Goal: Navigation & Orientation: Find specific page/section

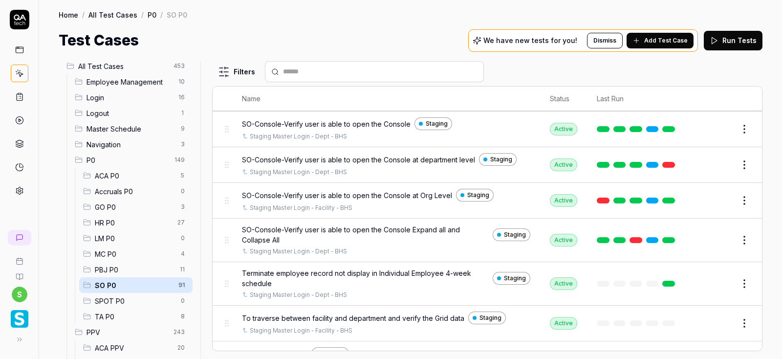
scroll to position [2559, 0]
click at [129, 190] on span "Accruals P0" at bounding box center [135, 191] width 80 height 10
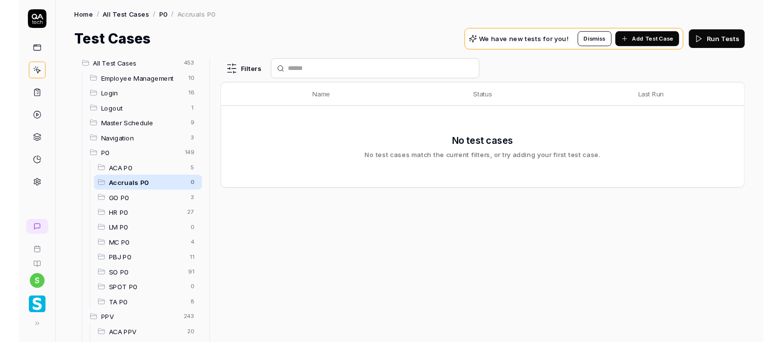
scroll to position [0, 0]
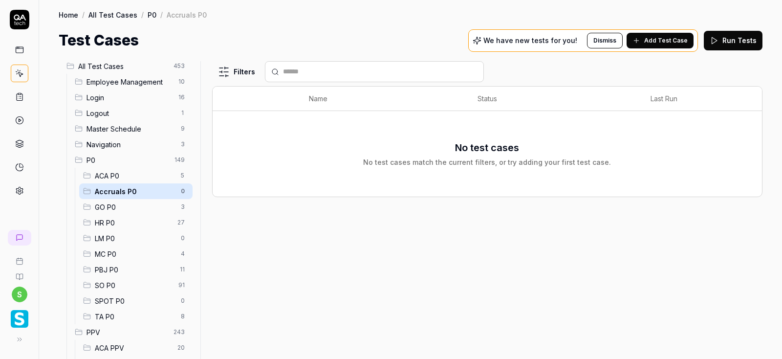
click at [108, 176] on span "ACA P0" at bounding box center [135, 176] width 80 height 10
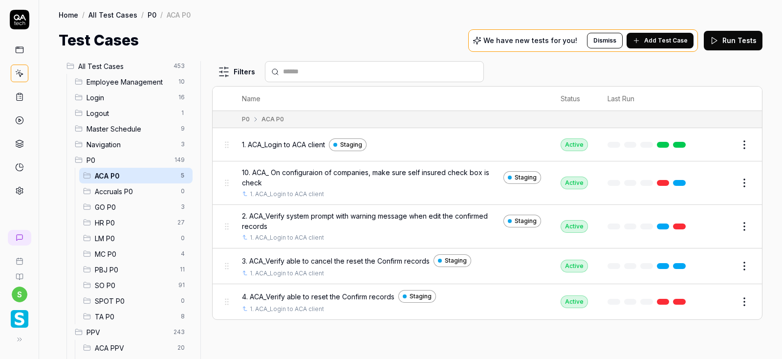
click at [107, 221] on span "HR P0" at bounding box center [133, 222] width 77 height 10
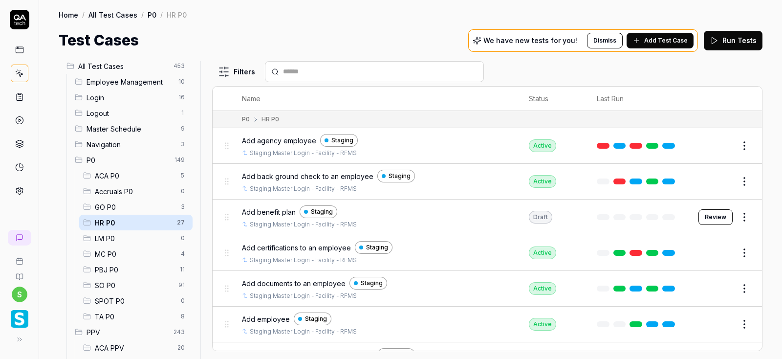
click at [118, 190] on span "Accruals P0" at bounding box center [135, 191] width 80 height 10
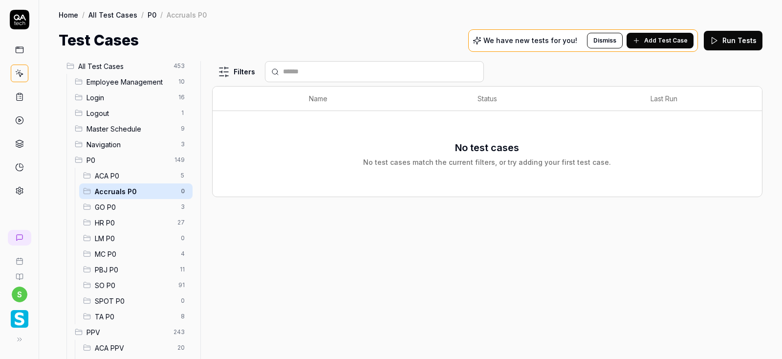
click at [121, 172] on span "ACA P0" at bounding box center [135, 176] width 80 height 10
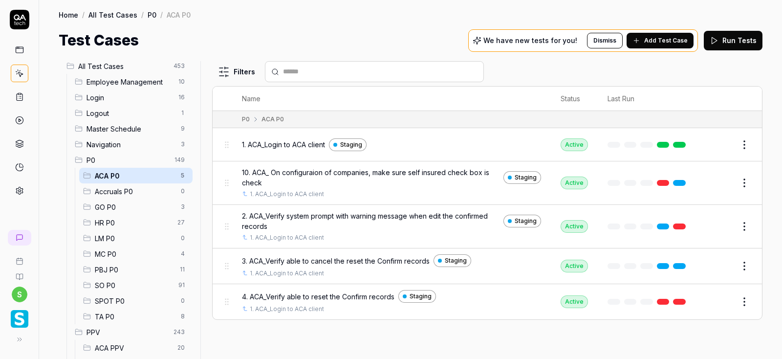
click at [107, 314] on span "TA P0" at bounding box center [135, 316] width 80 height 10
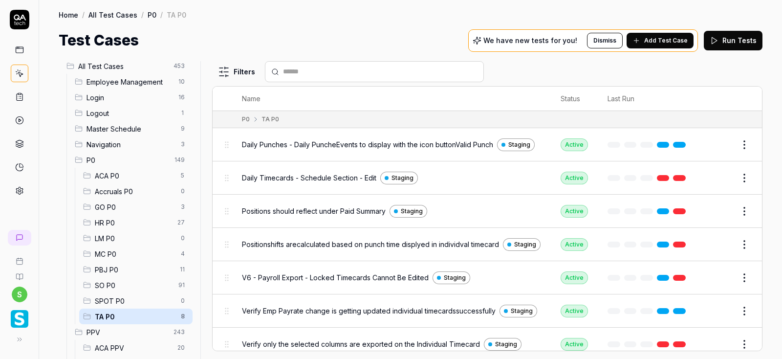
click at [109, 300] on span "SPOT P0" at bounding box center [135, 301] width 80 height 10
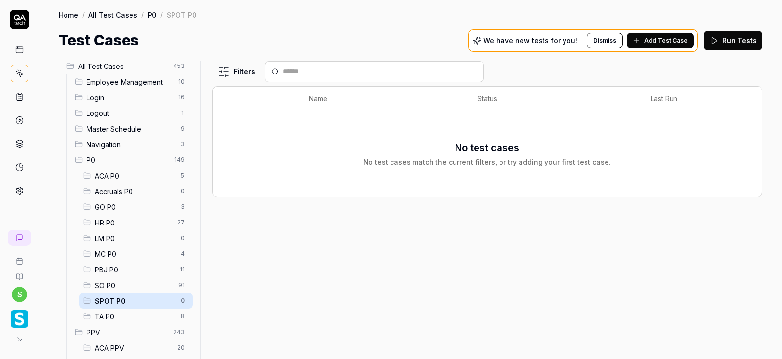
click at [111, 282] on span "SO P0" at bounding box center [134, 285] width 78 height 10
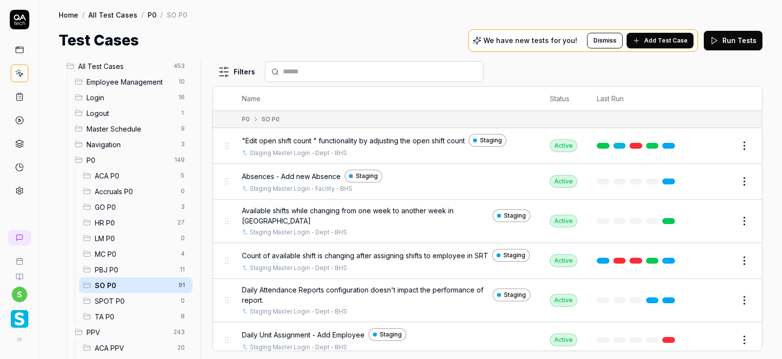
click at [112, 272] on span "PBJ P0" at bounding box center [134, 269] width 79 height 10
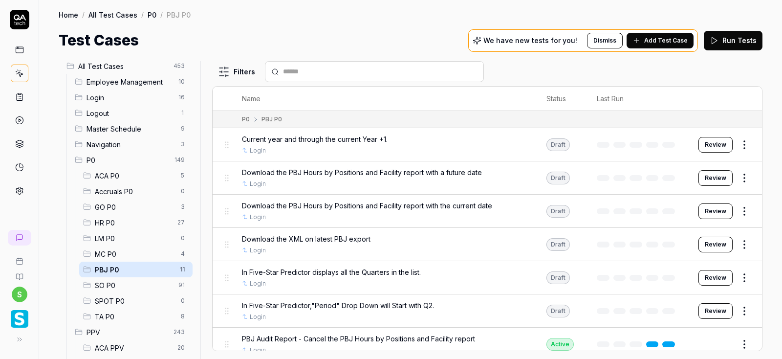
click at [113, 256] on span "MC P0" at bounding box center [135, 254] width 80 height 10
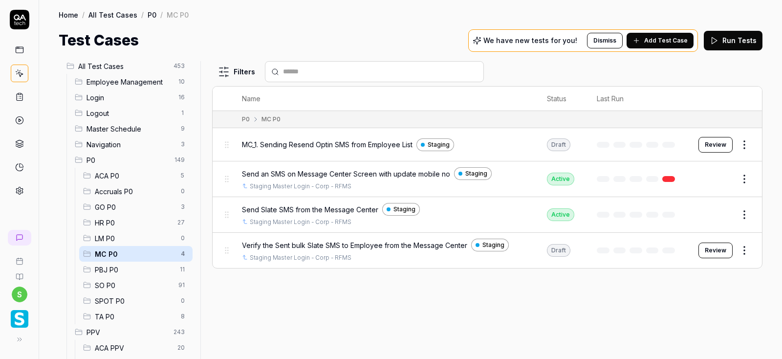
click at [112, 241] on span "LM P0" at bounding box center [135, 238] width 80 height 10
